Goal: Task Accomplishment & Management: Use online tool/utility

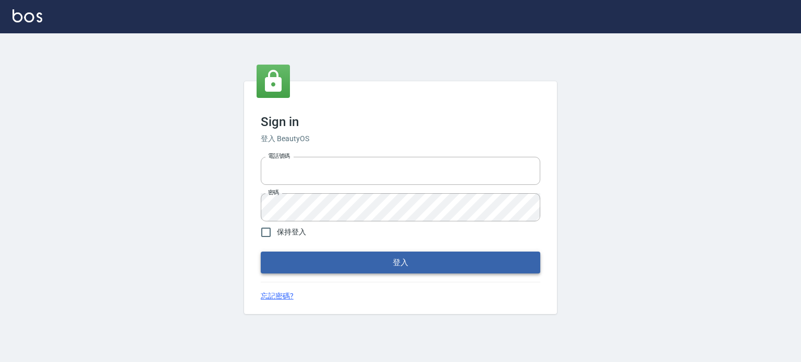
type input "6430581"
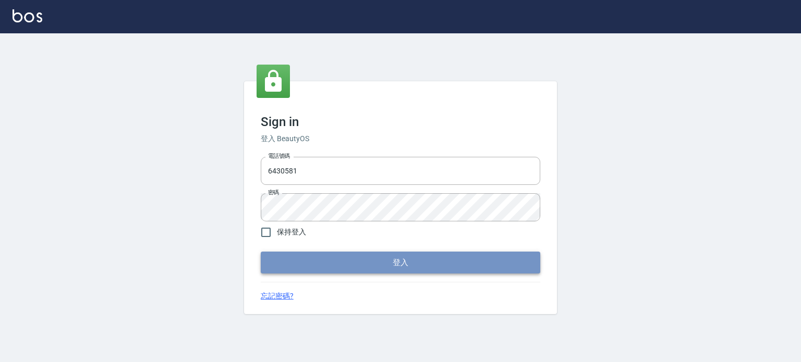
click at [415, 253] on button "登入" at bounding box center [401, 263] width 280 height 22
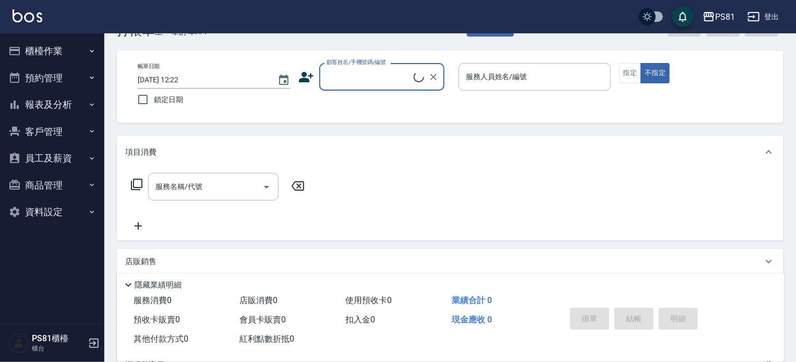
scroll to position [144, 0]
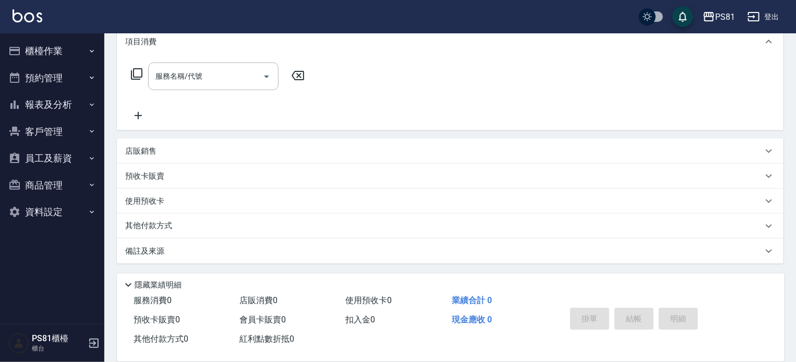
click at [70, 49] on button "櫃檯作業" at bounding box center [52, 51] width 96 height 27
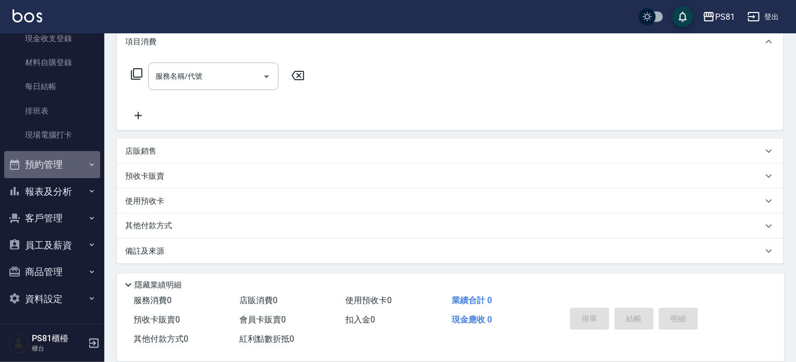
click at [75, 171] on button "預約管理" at bounding box center [52, 164] width 96 height 27
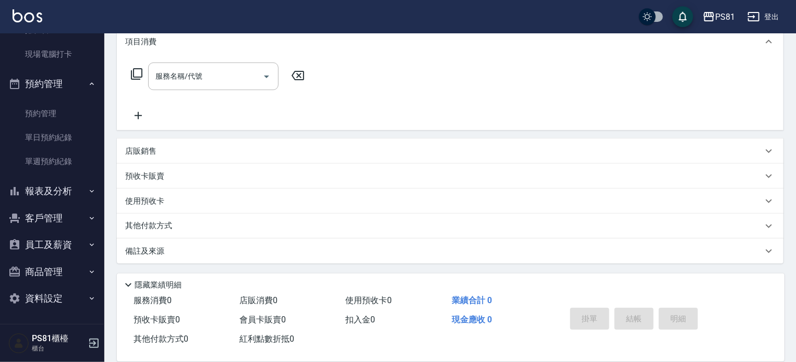
click at [79, 200] on button "報表及分析" at bounding box center [52, 191] width 96 height 27
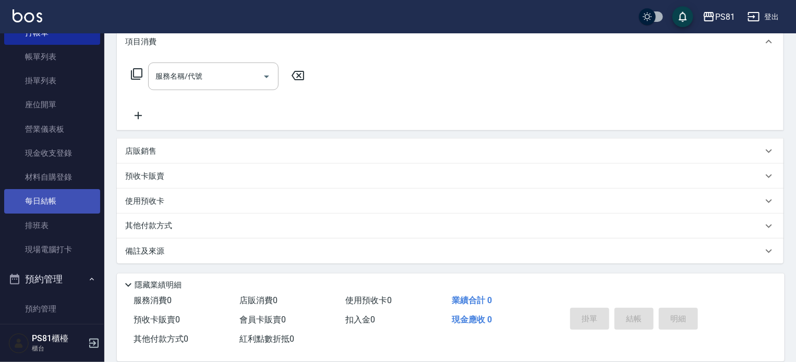
scroll to position [15, 0]
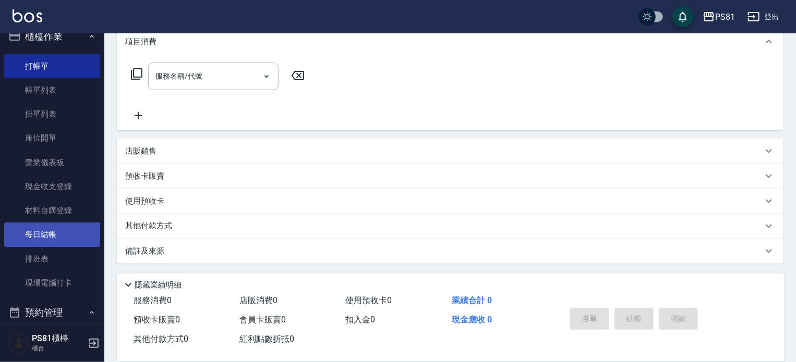
click at [69, 227] on ul "打帳單 帳單列表 掛單列表 座位開單 營業儀表板 現金收支登錄 材料自購登錄 每日結帳 排班表 現場電腦打卡" at bounding box center [52, 175] width 96 height 250
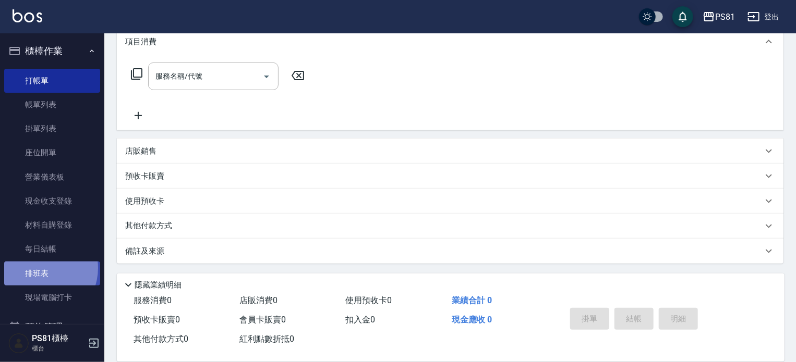
click at [40, 268] on link "排班表" at bounding box center [52, 274] width 96 height 24
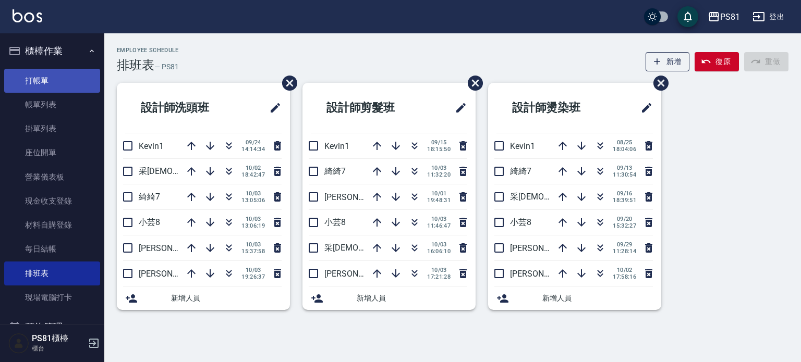
click at [50, 69] on link "打帳單" at bounding box center [52, 81] width 96 height 24
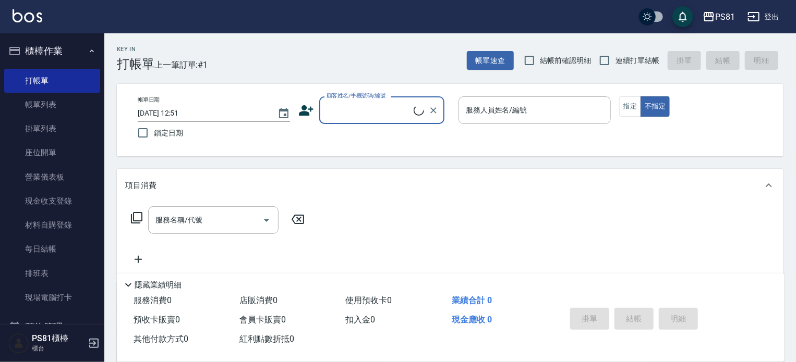
click at [383, 120] on div "顧客姓名/手機號碼/編號" at bounding box center [381, 110] width 125 height 28
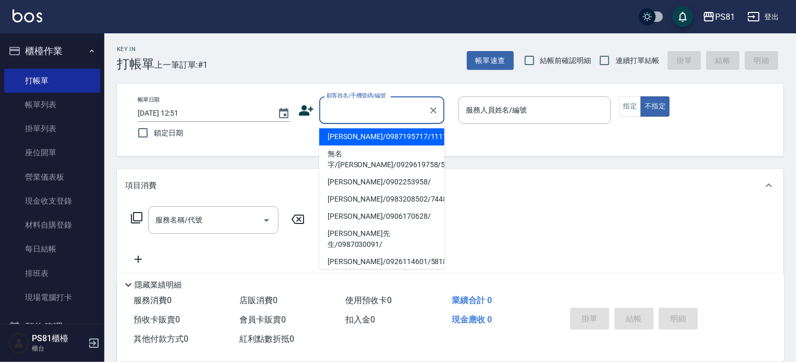
click at [361, 131] on li "[PERSON_NAME]/0987195717/111111" at bounding box center [381, 136] width 125 height 17
type input "[PERSON_NAME]/0987195717/111111"
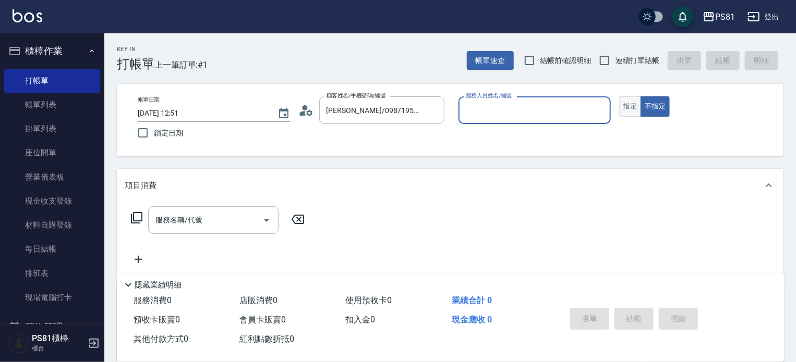
click at [628, 102] on button "指定" at bounding box center [630, 106] width 22 height 20
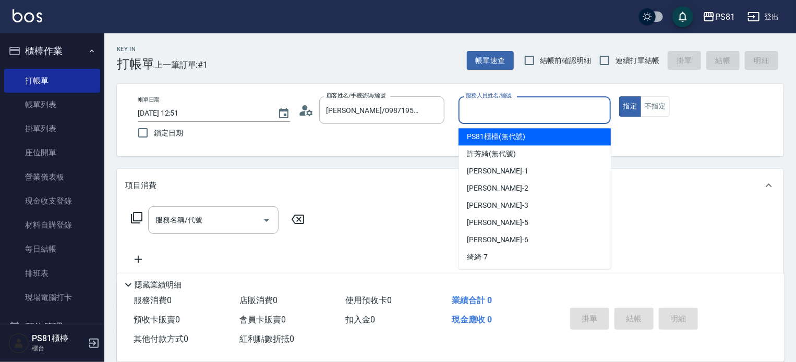
click at [537, 105] on input "服務人員姓名/編號" at bounding box center [534, 110] width 143 height 18
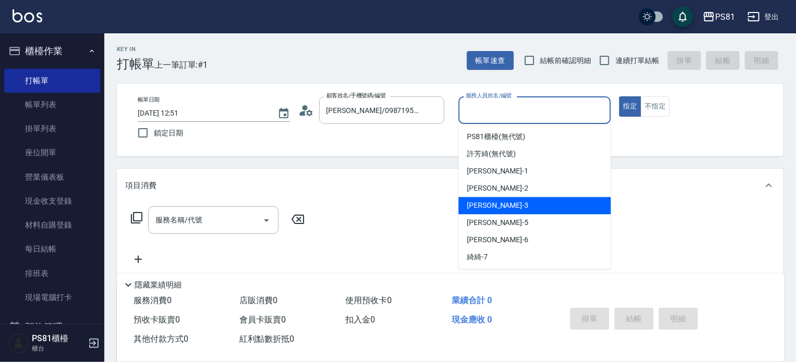
click at [502, 208] on div "[PERSON_NAME] -3" at bounding box center [534, 205] width 152 height 17
type input "[PERSON_NAME]-3"
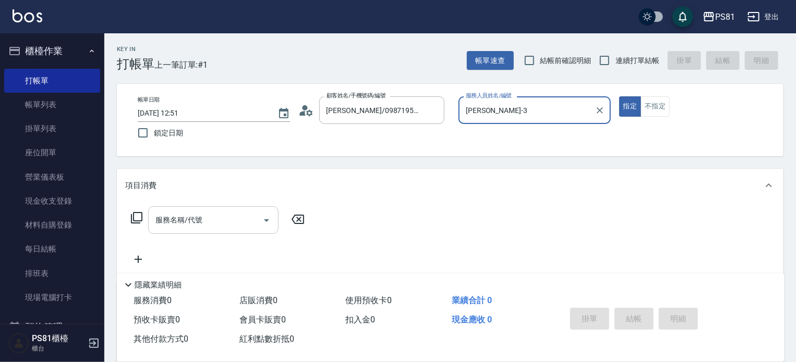
click at [232, 216] on input "服務名稱/代號" at bounding box center [205, 220] width 105 height 18
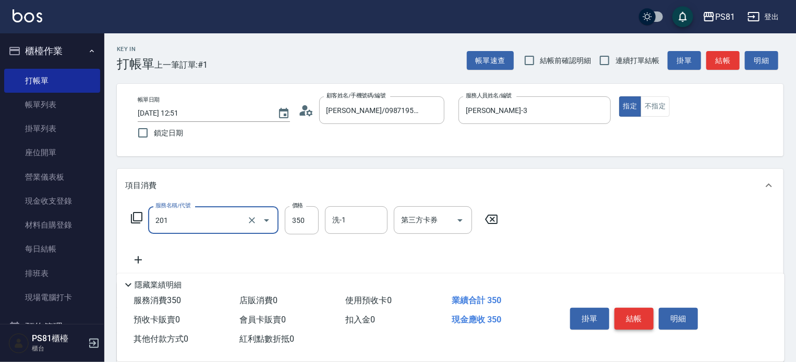
type input "洗剪350(201)"
click at [637, 320] on button "結帳" at bounding box center [633, 319] width 39 height 22
